Goal: Information Seeking & Learning: Learn about a topic

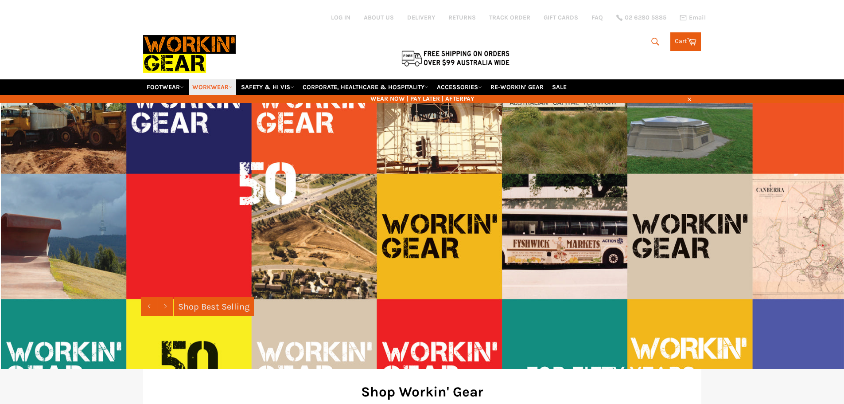
click at [225, 86] on link "WORKWEAR" at bounding box center [212, 87] width 47 height 16
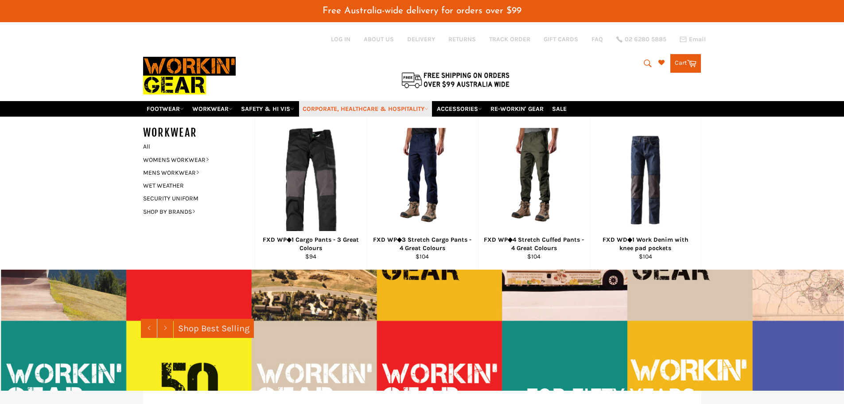
click at [331, 112] on link "CORPORATE, HEALTHCARE & HOSPITALITY" at bounding box center [365, 109] width 133 height 16
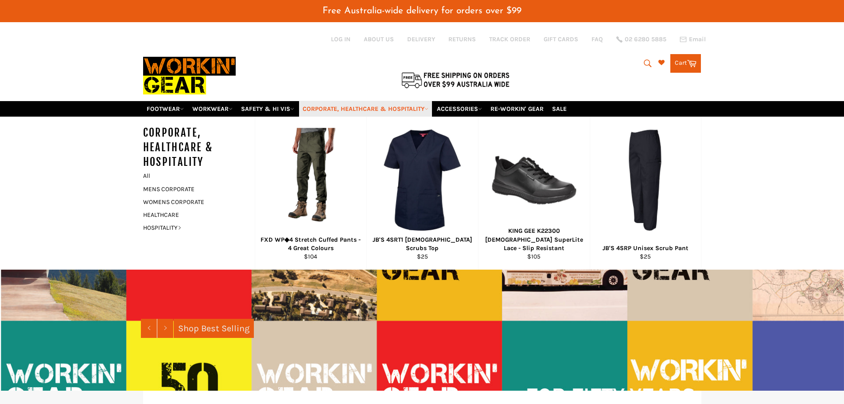
click at [428, 109] on icon at bounding box center [426, 109] width 4 height 4
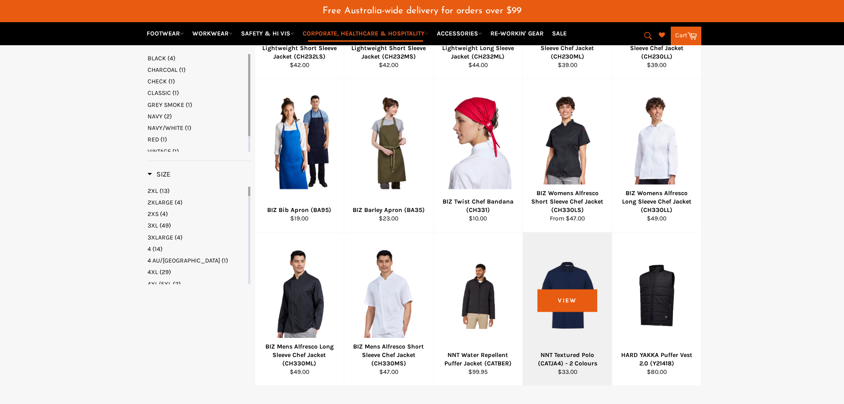
scroll to position [908, 0]
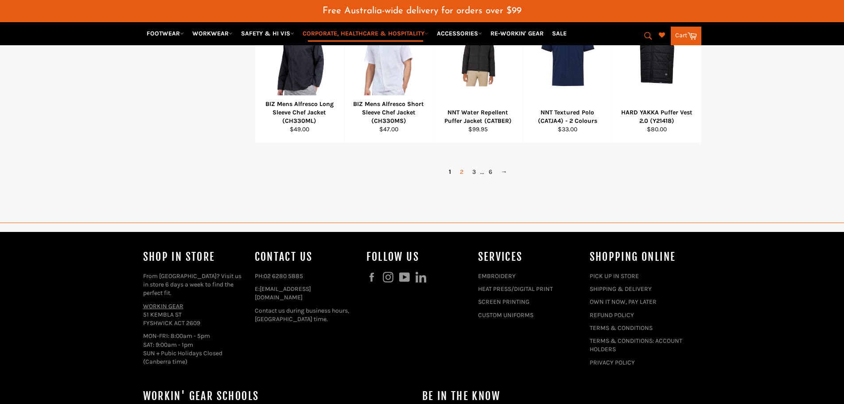
click at [461, 178] on link "2" at bounding box center [461, 171] width 12 height 13
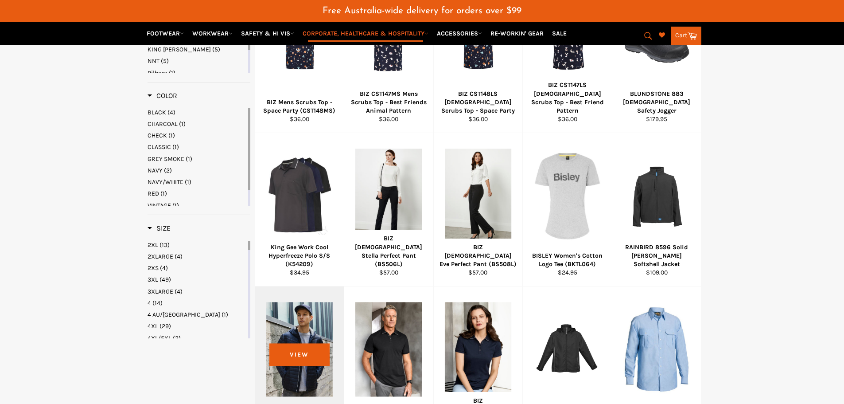
scroll to position [734, 0]
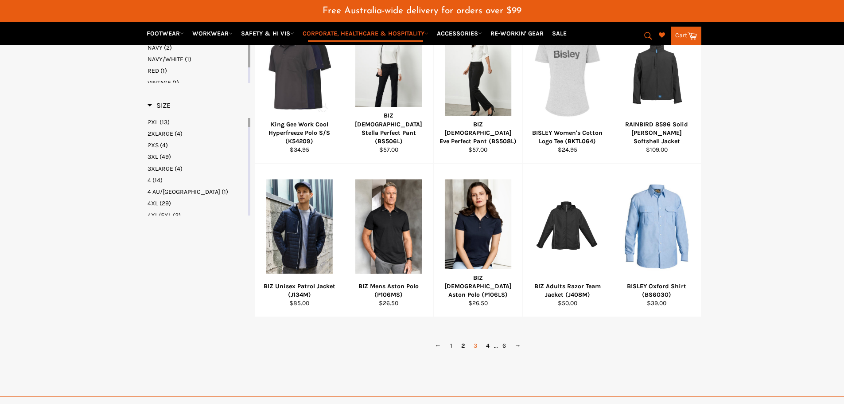
click at [476, 352] on link "3" at bounding box center [475, 345] width 12 height 13
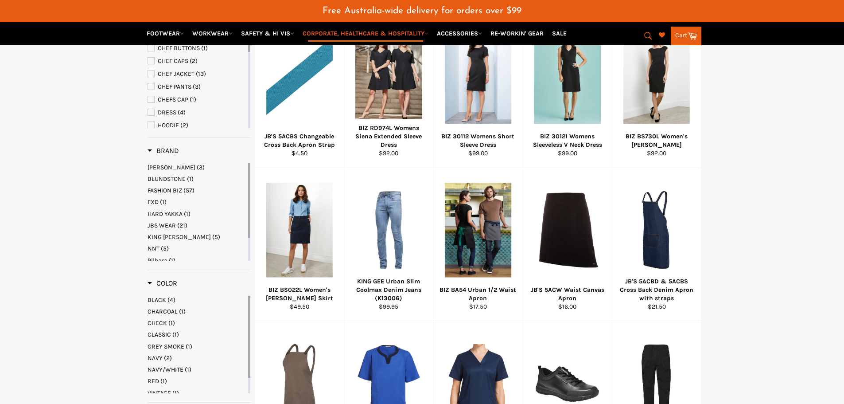
scroll to position [823, 0]
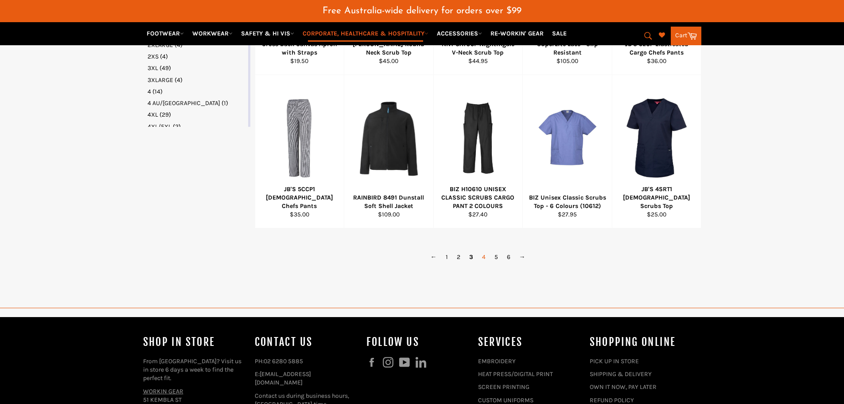
click at [484, 263] on link "4" at bounding box center [484, 256] width 12 height 13
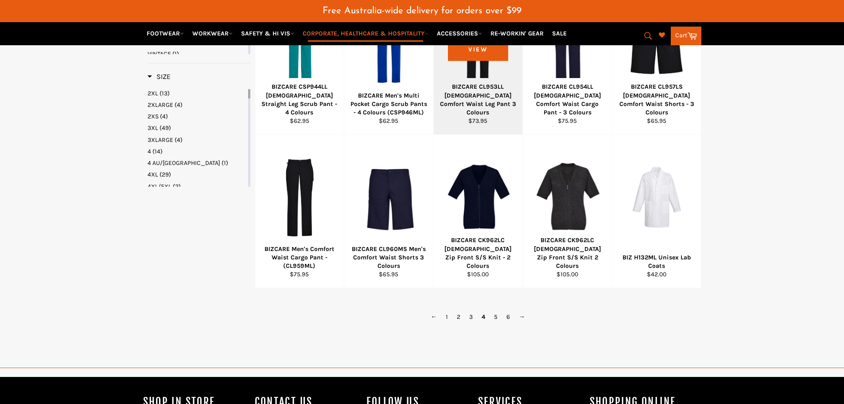
scroll to position [778, 0]
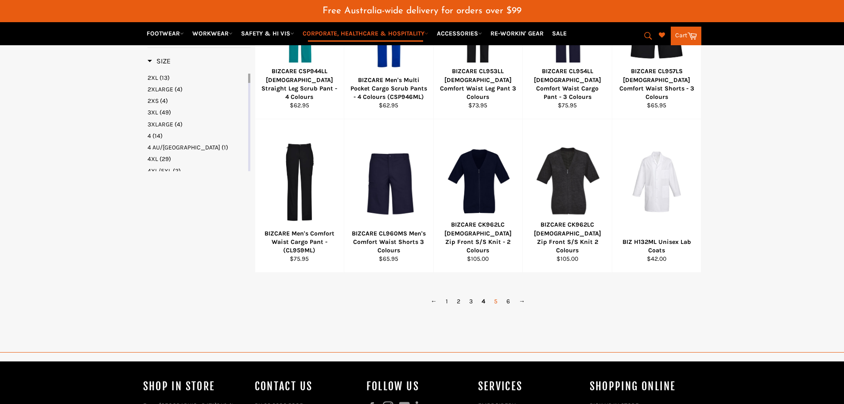
click at [497, 307] on link "5" at bounding box center [496, 301] width 12 height 13
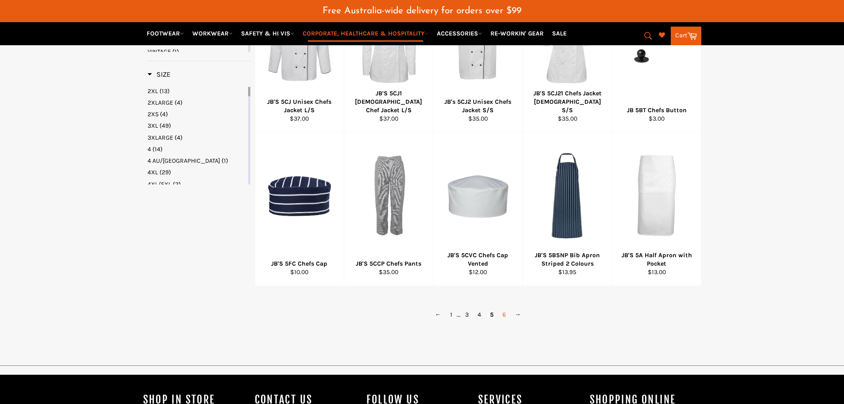
scroll to position [778, 0]
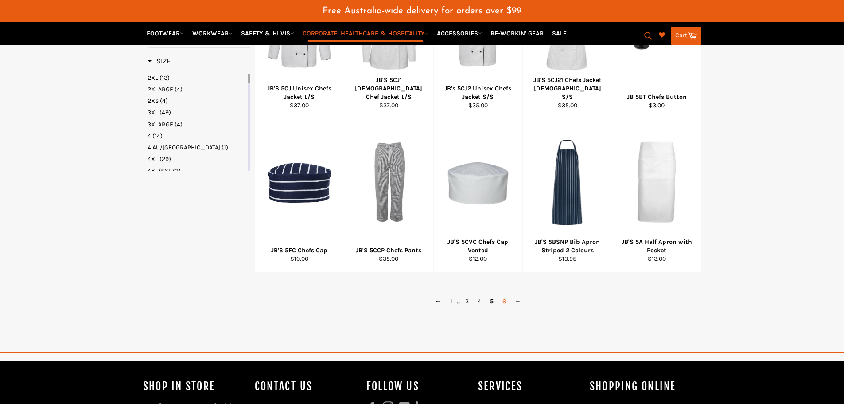
click at [502, 307] on link "6" at bounding box center [504, 301] width 12 height 13
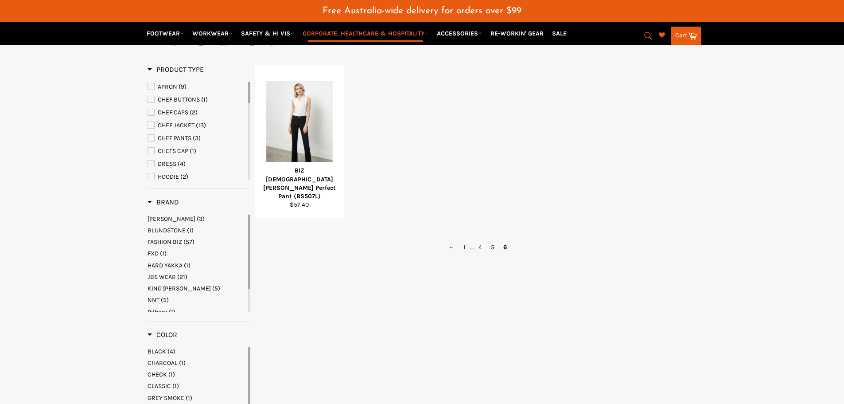
scroll to position [335, 0]
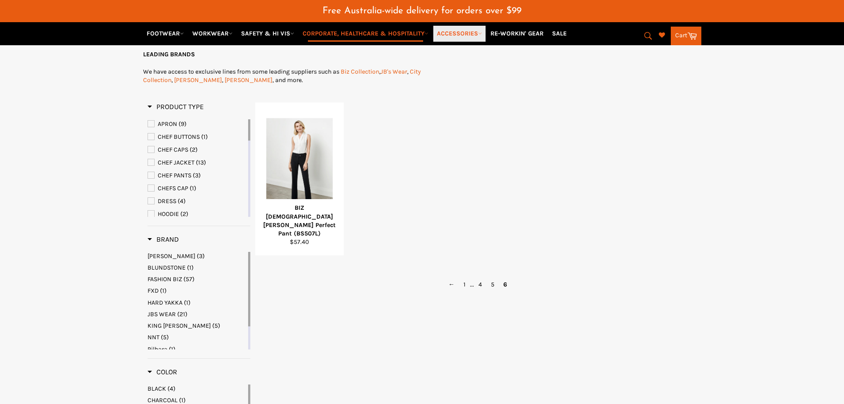
click at [482, 33] on link "ACCESSORIES" at bounding box center [459, 34] width 52 height 16
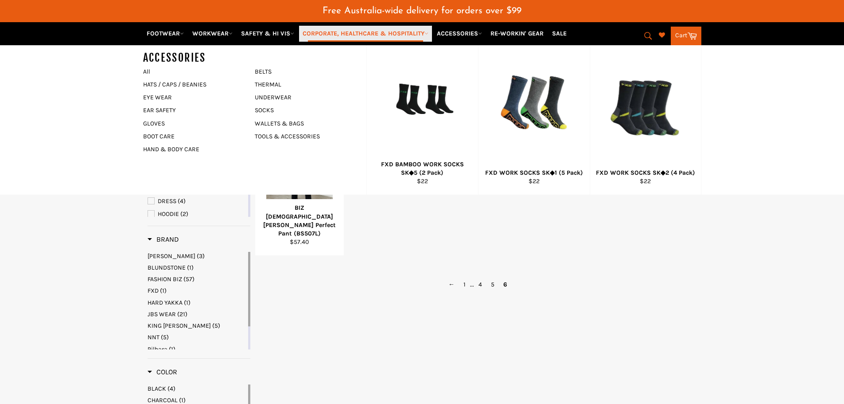
click at [428, 35] on link "CORPORATE, HEALTHCARE & HOSPITALITY" at bounding box center [365, 34] width 133 height 16
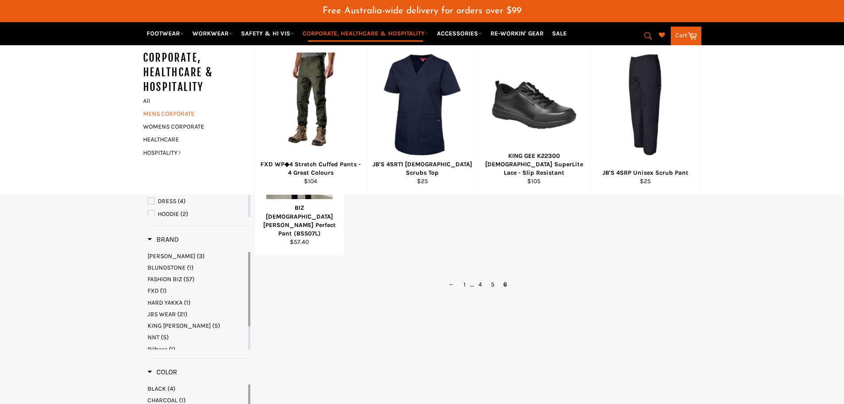
click at [169, 113] on link "MENS CORPORATE" at bounding box center [192, 113] width 107 height 13
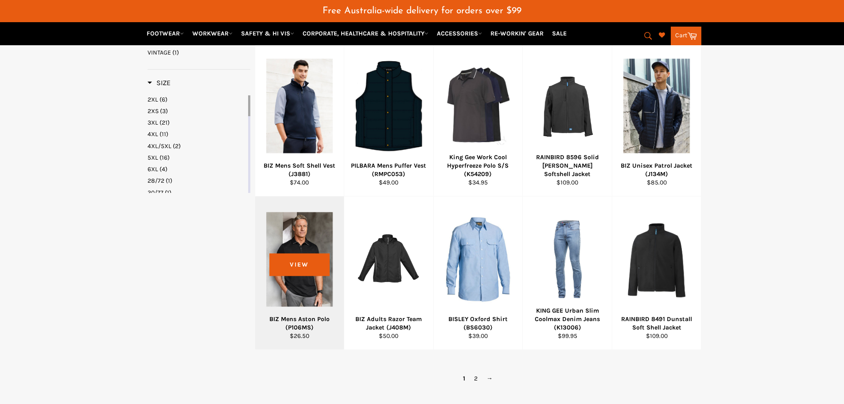
scroll to position [487, 0]
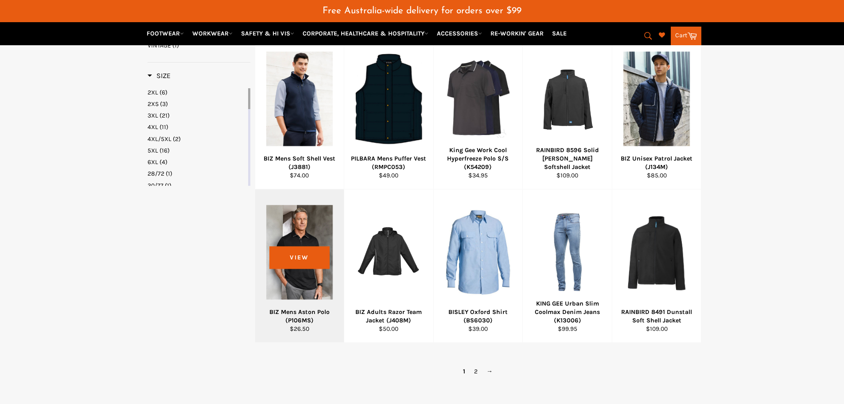
click at [302, 231] on div at bounding box center [299, 252] width 67 height 104
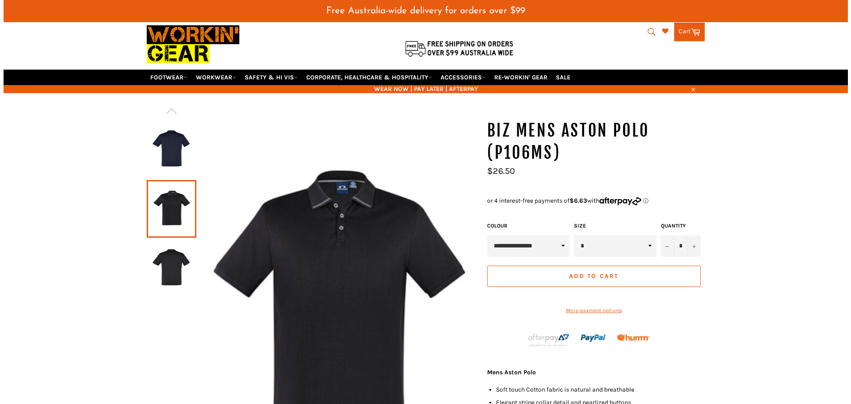
scroll to position [133, 0]
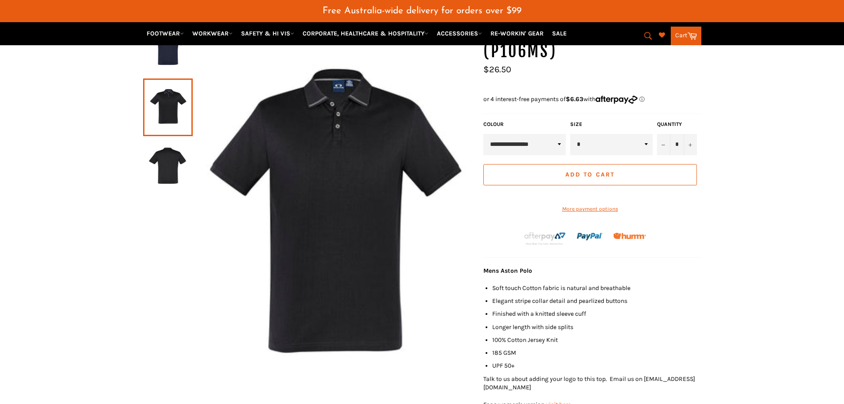
click at [344, 194] on img at bounding box center [334, 217] width 282 height 399
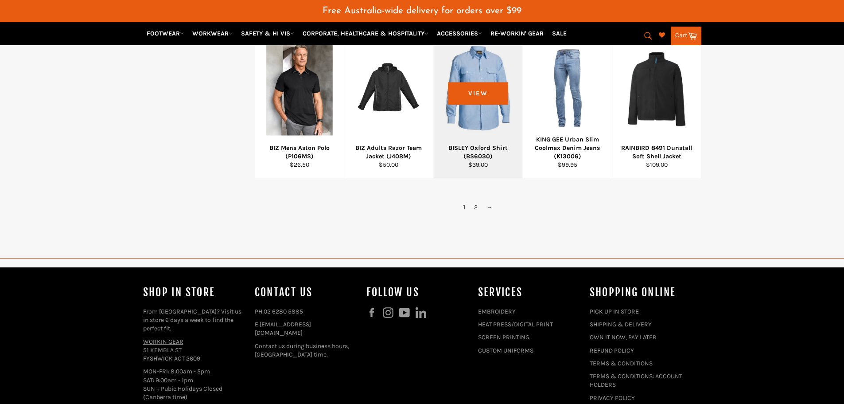
scroll to position [588, 0]
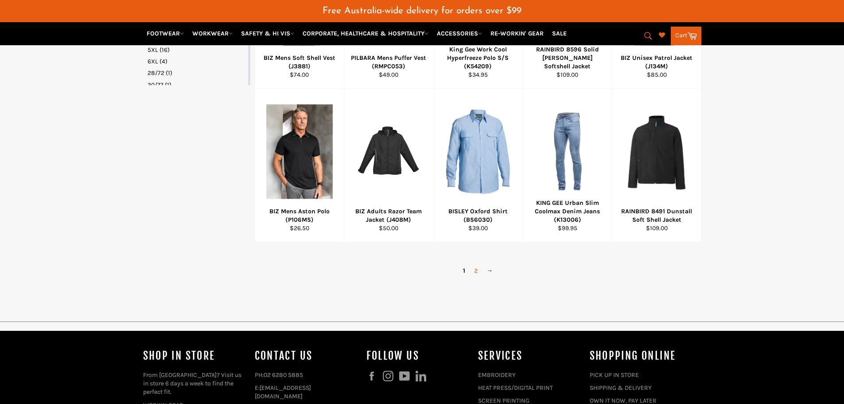
click at [475, 270] on link "2" at bounding box center [476, 270] width 12 height 13
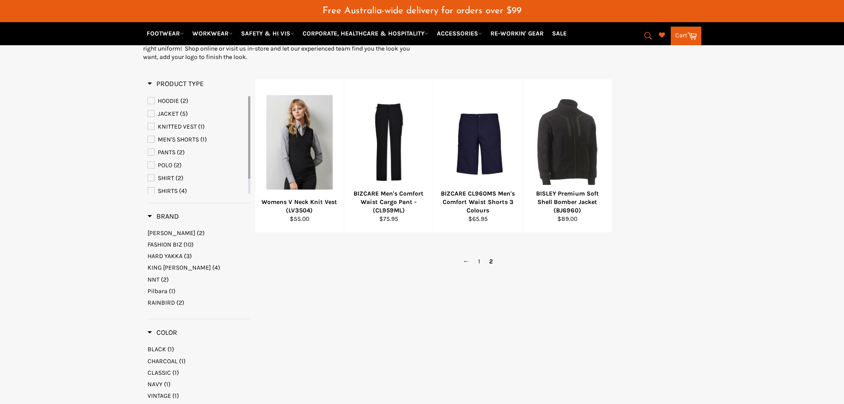
scroll to position [62, 0]
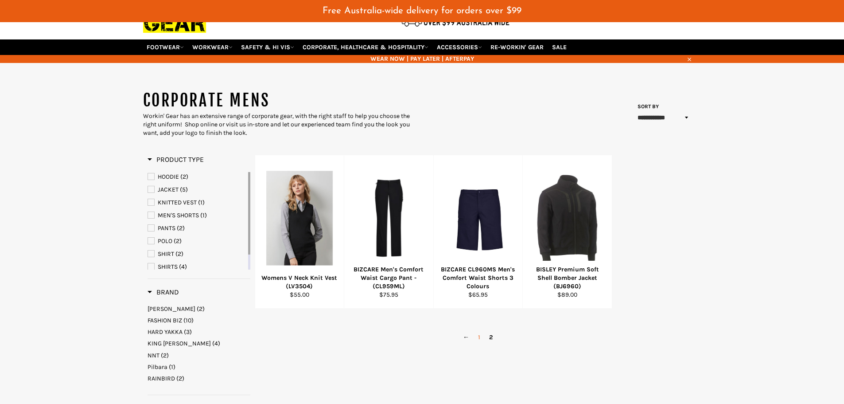
click at [480, 338] on link "1" at bounding box center [479, 337] width 11 height 13
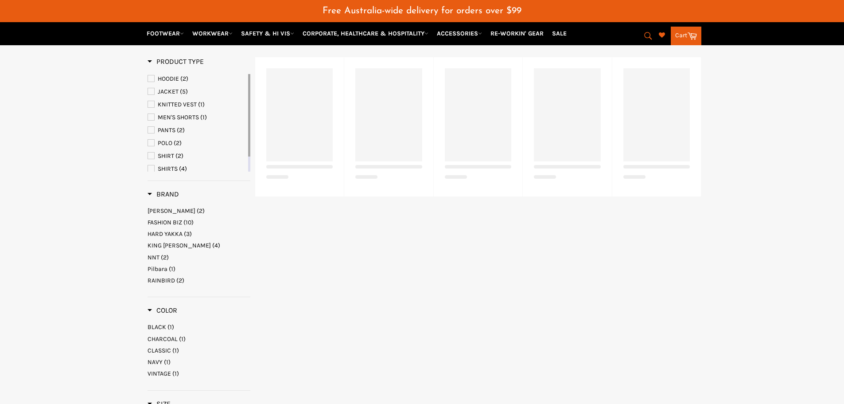
scroll to position [195, 0]
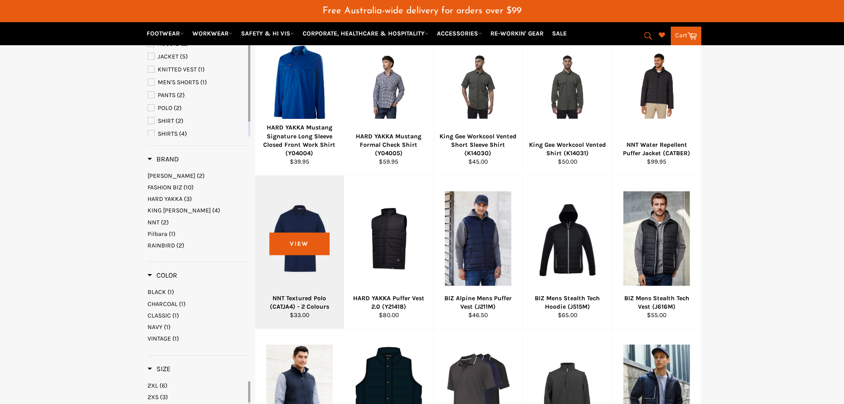
click at [293, 256] on div at bounding box center [299, 239] width 67 height 104
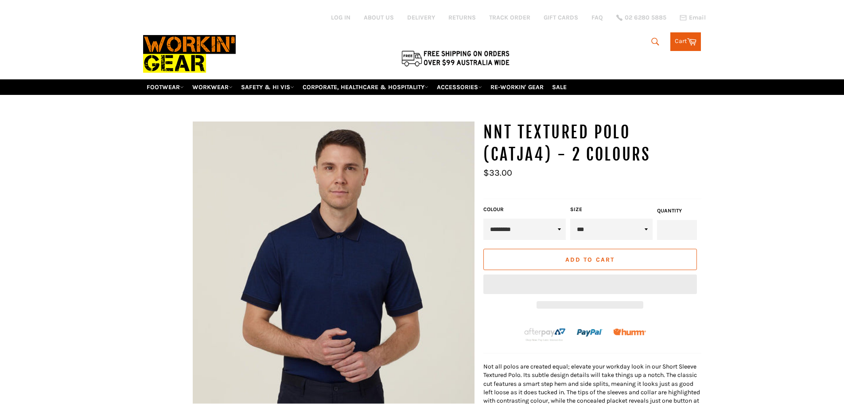
click at [362, 284] on img at bounding box center [334, 262] width 282 height 282
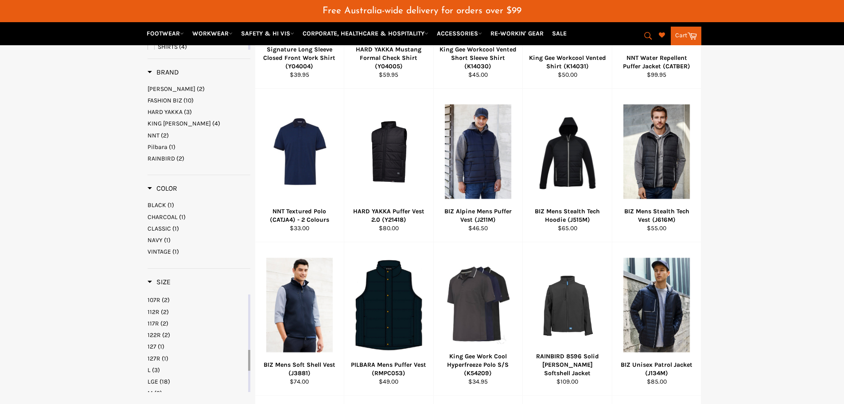
scroll to position [237, 0]
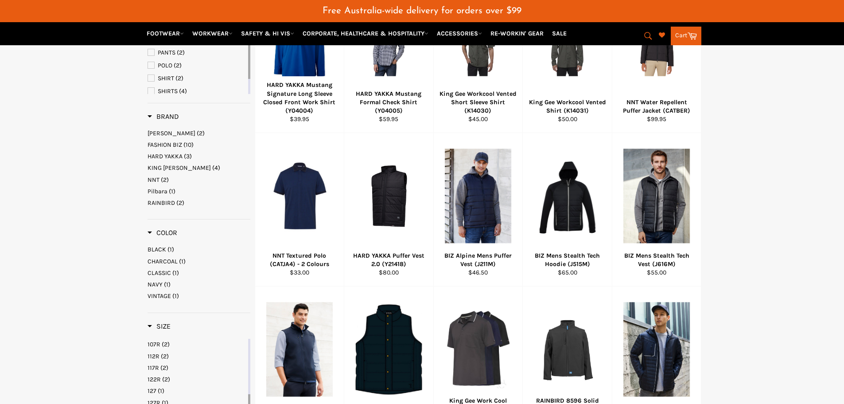
click at [177, 145] on span "FASHION BIZ" at bounding box center [165, 145] width 35 height 8
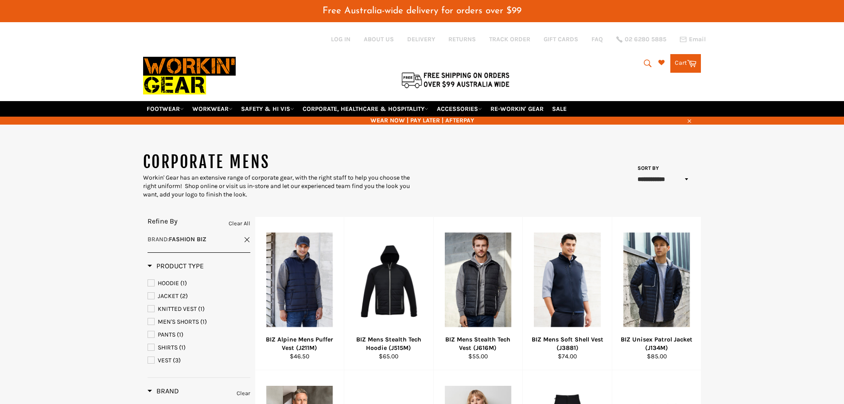
click at [173, 68] on img at bounding box center [189, 76] width 93 height 50
